Goal: Task Accomplishment & Management: Use online tool/utility

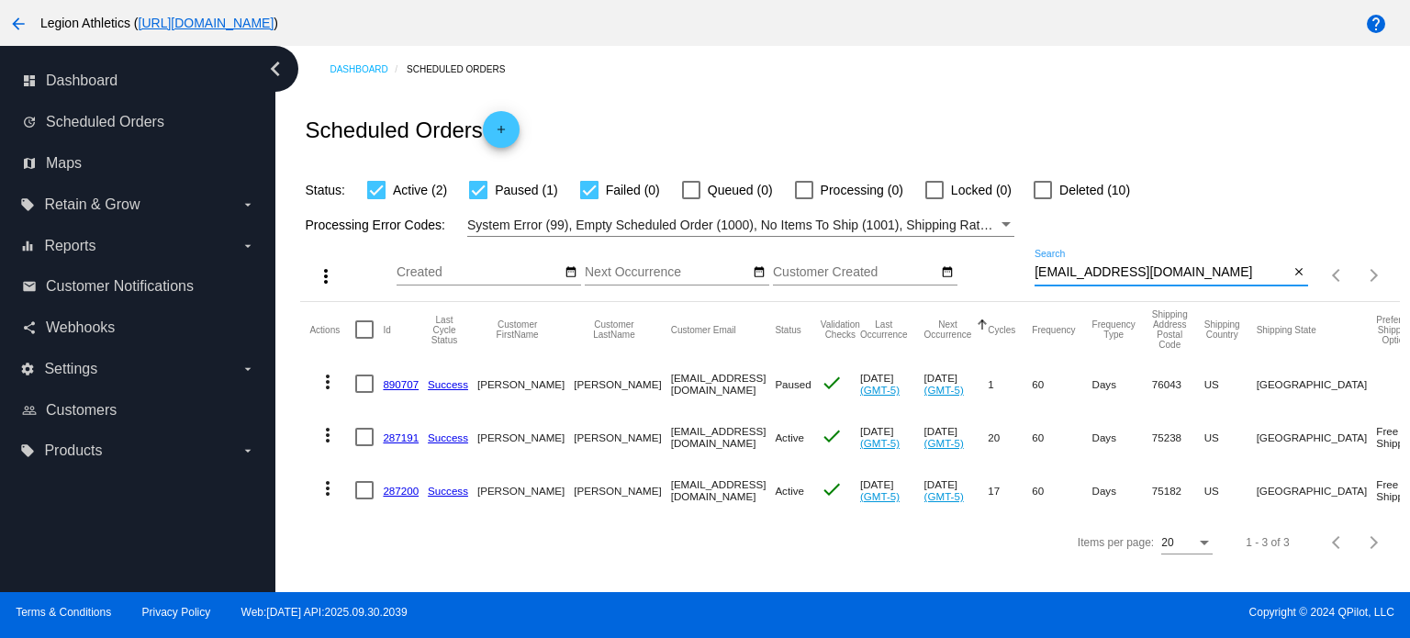
drag, startPoint x: 1193, startPoint y: 275, endPoint x: 1014, endPoint y: 276, distance: 179.1
click at [1014, 276] on div "more_vert Oct Jan Feb Mar Apr 1" at bounding box center [849, 269] width 1099 height 65
paste input "supermandre25@hotmail"
type input "supermandre25@hotmail.com"
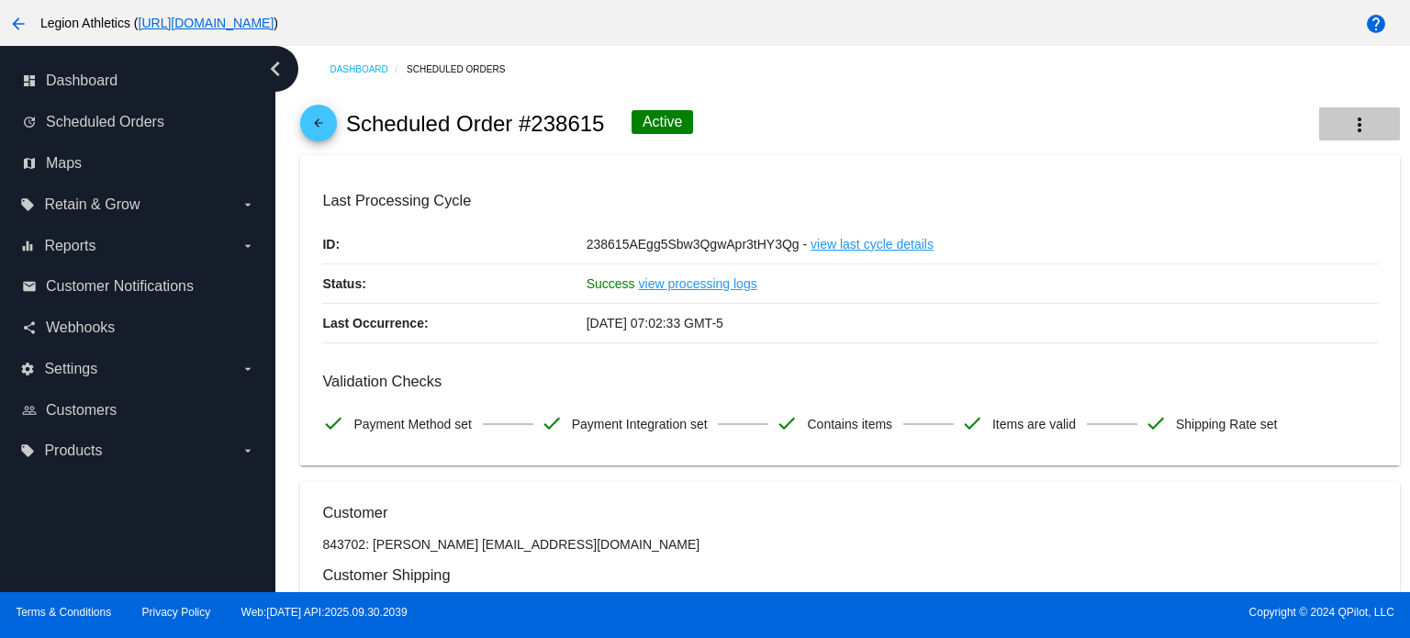
click at [1330, 131] on button "more_vert" at bounding box center [1360, 123] width 81 height 33
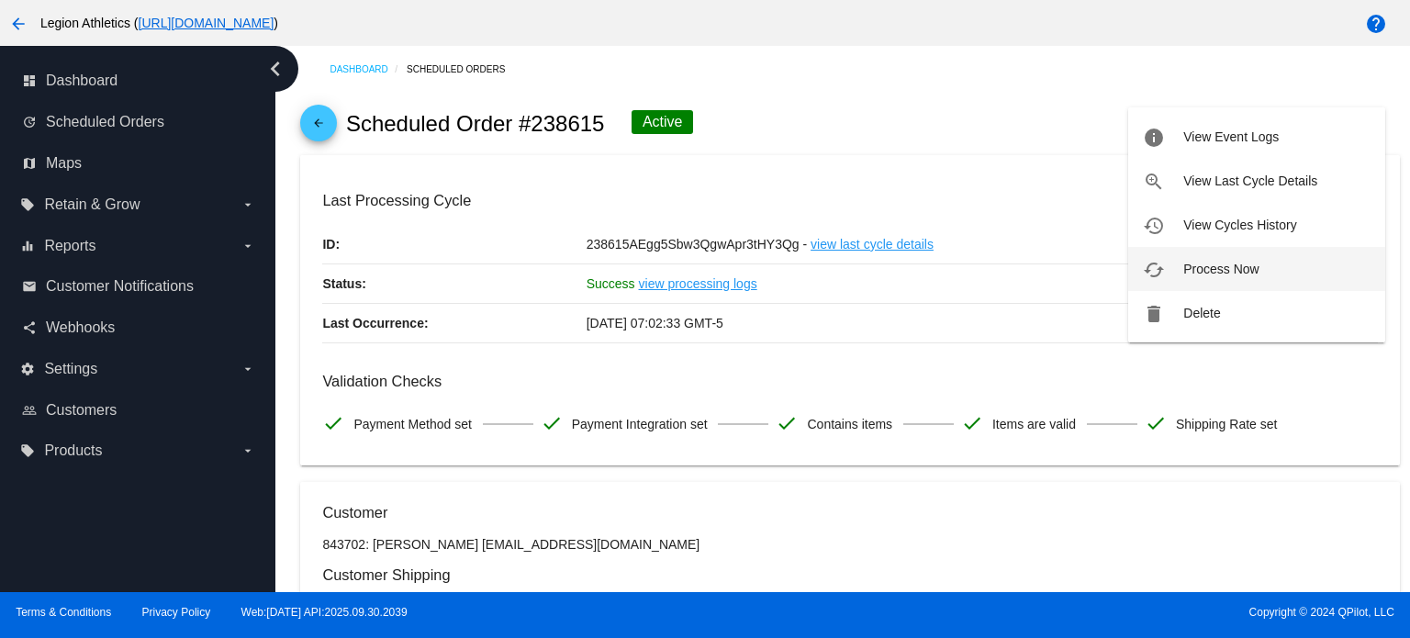
click at [1221, 274] on span "Process Now" at bounding box center [1221, 269] width 75 height 15
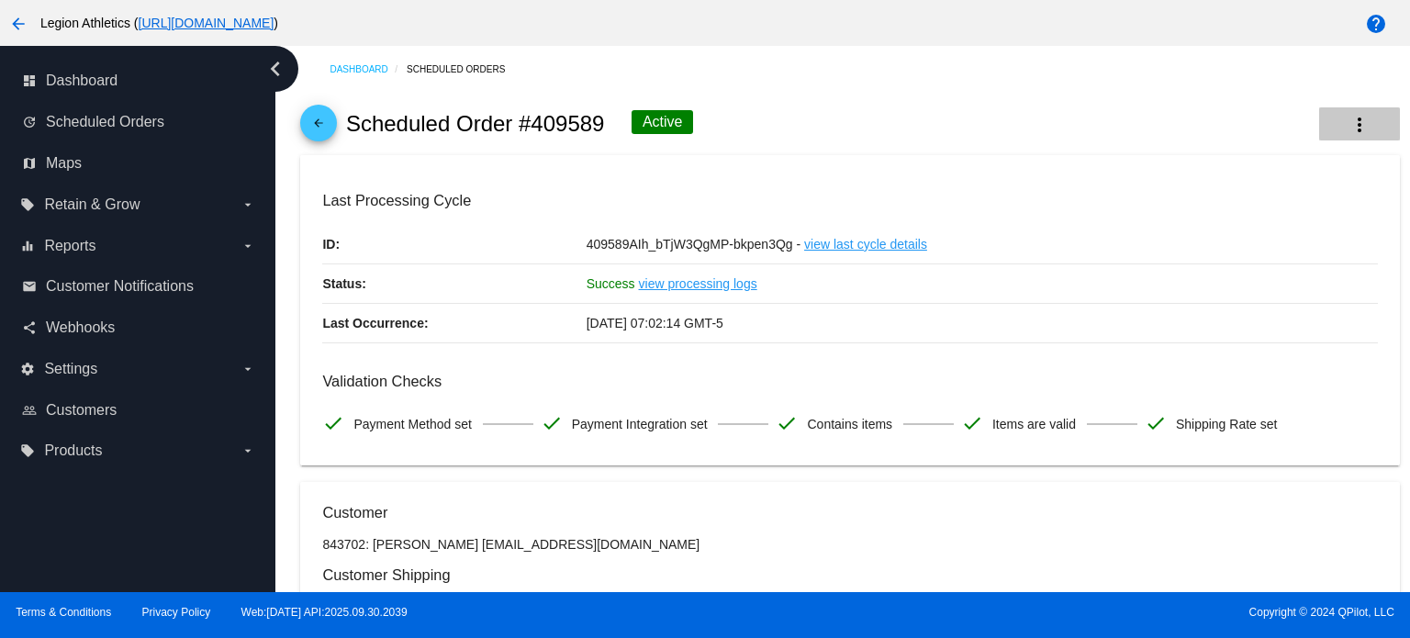
click at [1349, 132] on mat-icon "more_vert" at bounding box center [1360, 125] width 22 height 22
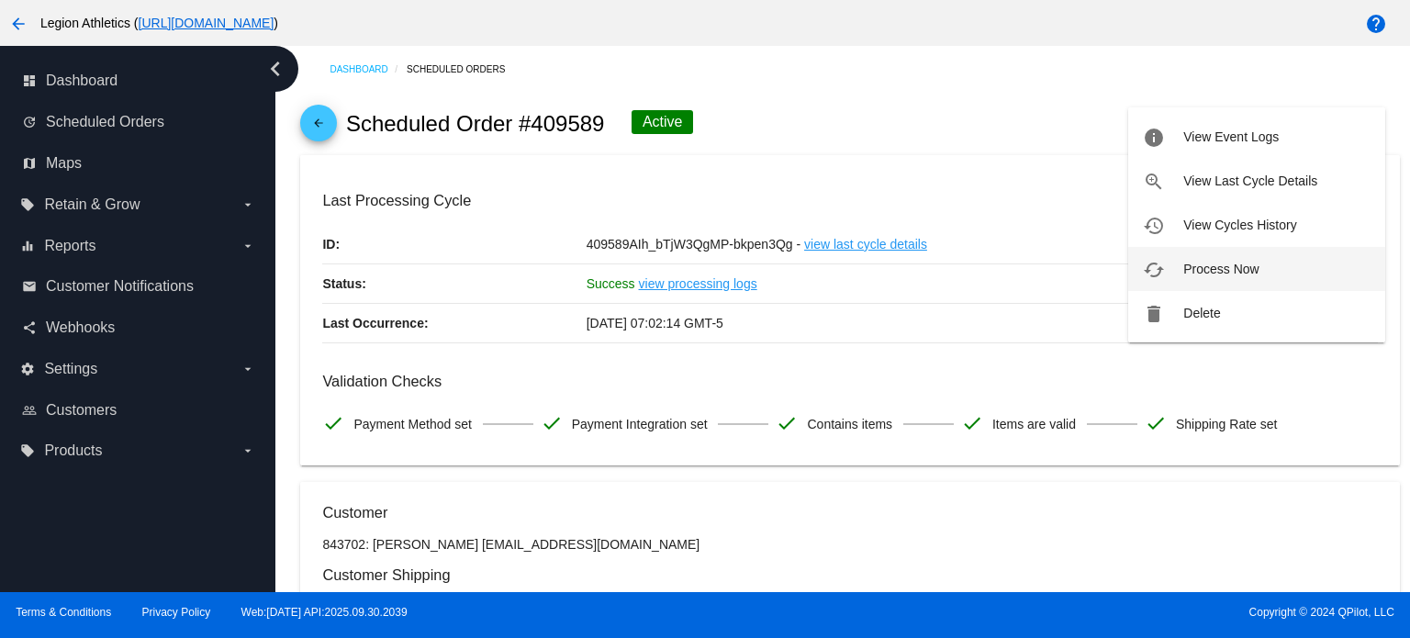
click at [1205, 276] on button "cached Process Now" at bounding box center [1257, 269] width 257 height 44
